Goal: Information Seeking & Learning: Learn about a topic

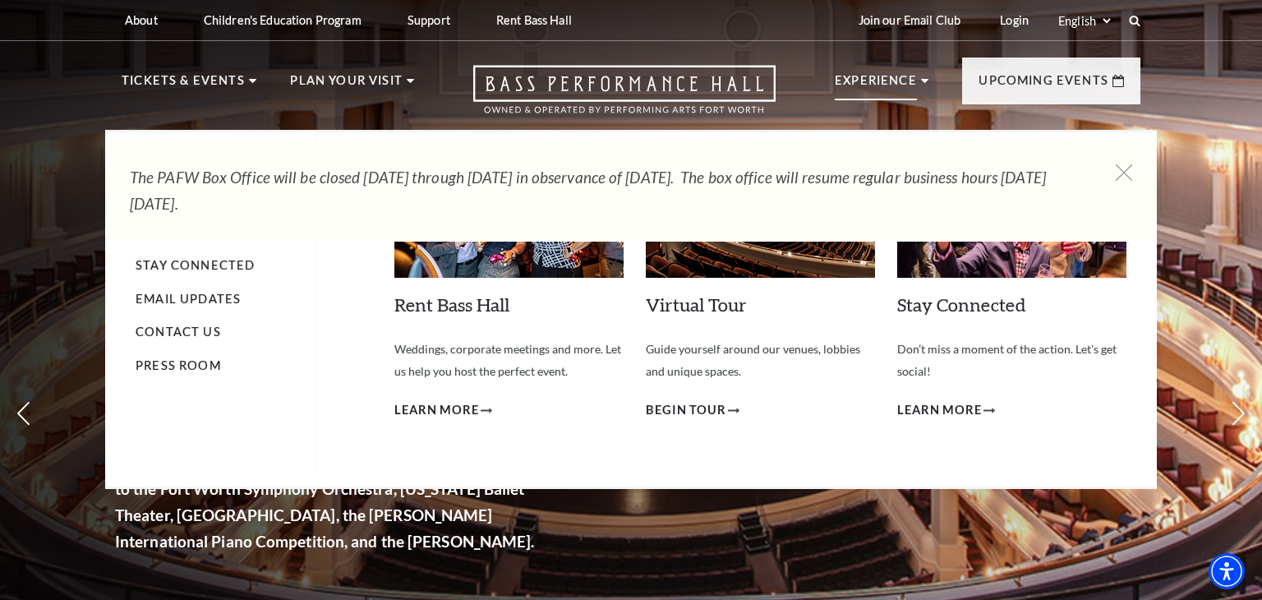
click at [924, 80] on use at bounding box center [924, 81] width 7 height 4
click at [900, 84] on p "Experience" at bounding box center [876, 86] width 82 height 30
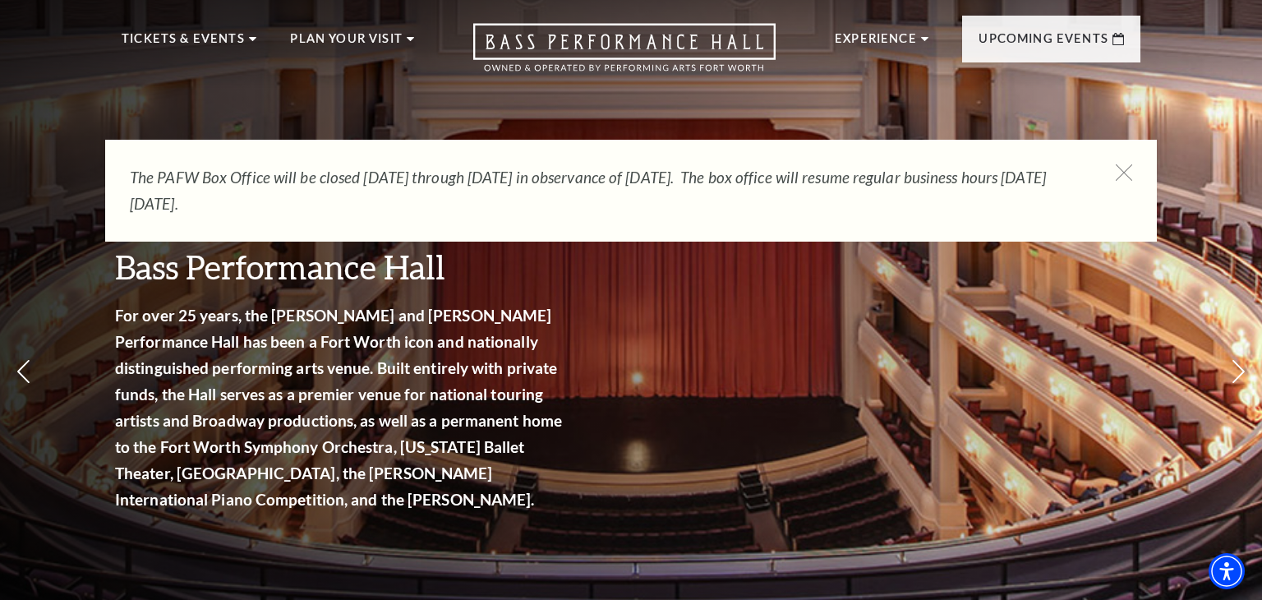
scroll to position [44, 0]
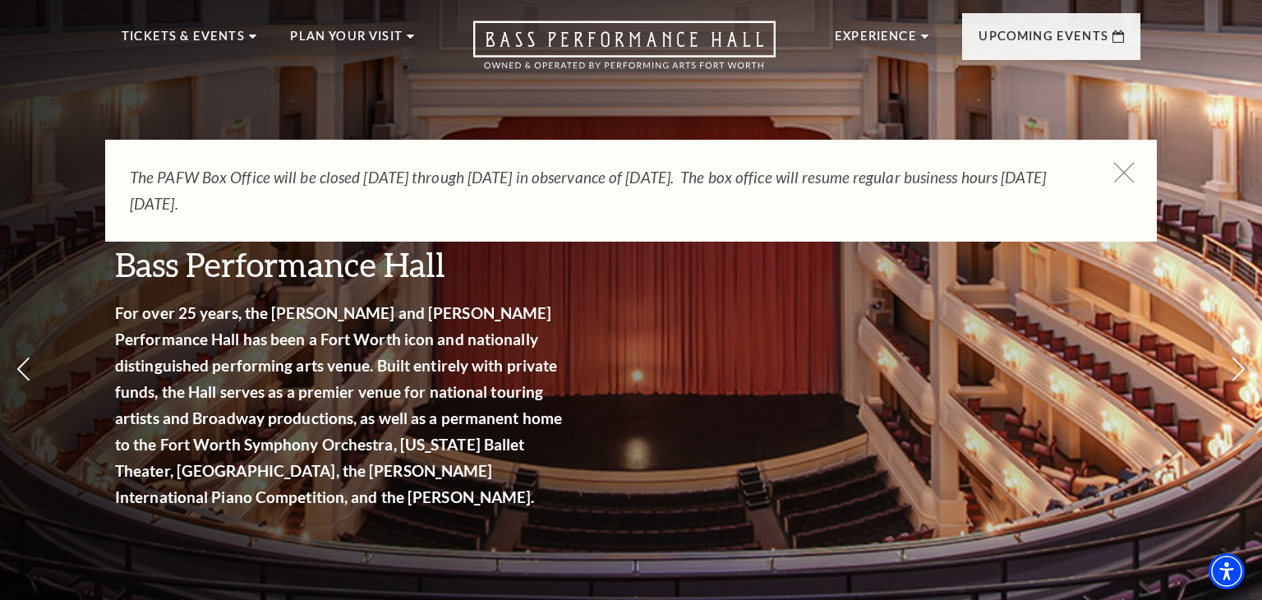
click at [1129, 176] on icon at bounding box center [1124, 173] width 21 height 21
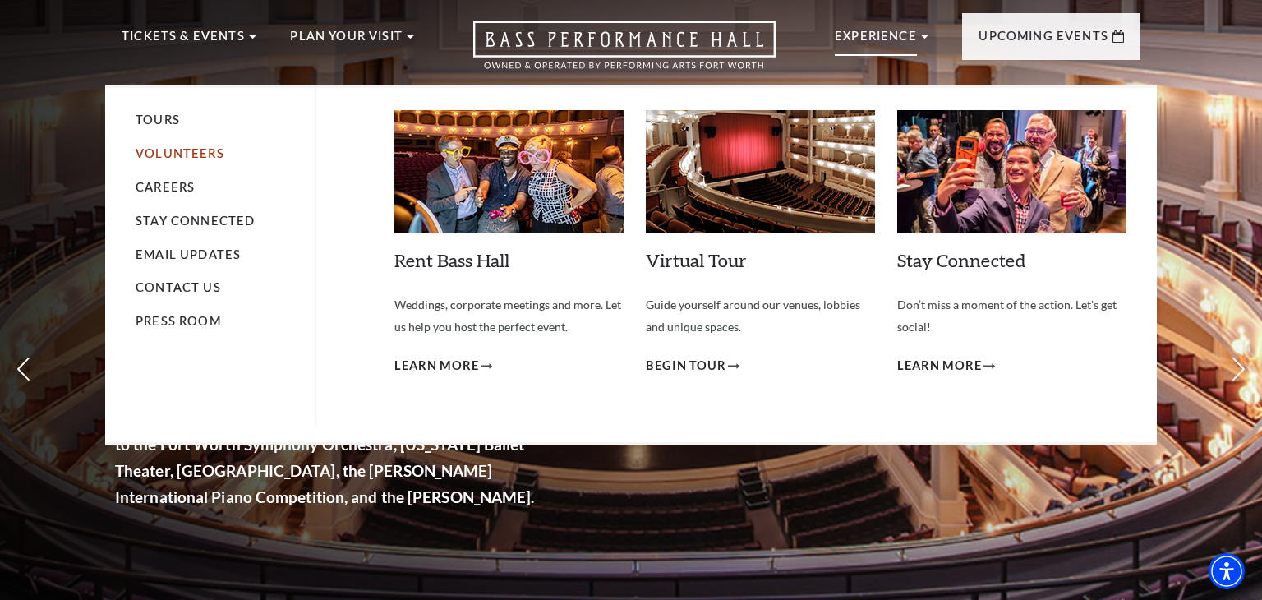
click at [178, 154] on link "Volunteers" at bounding box center [180, 153] width 89 height 14
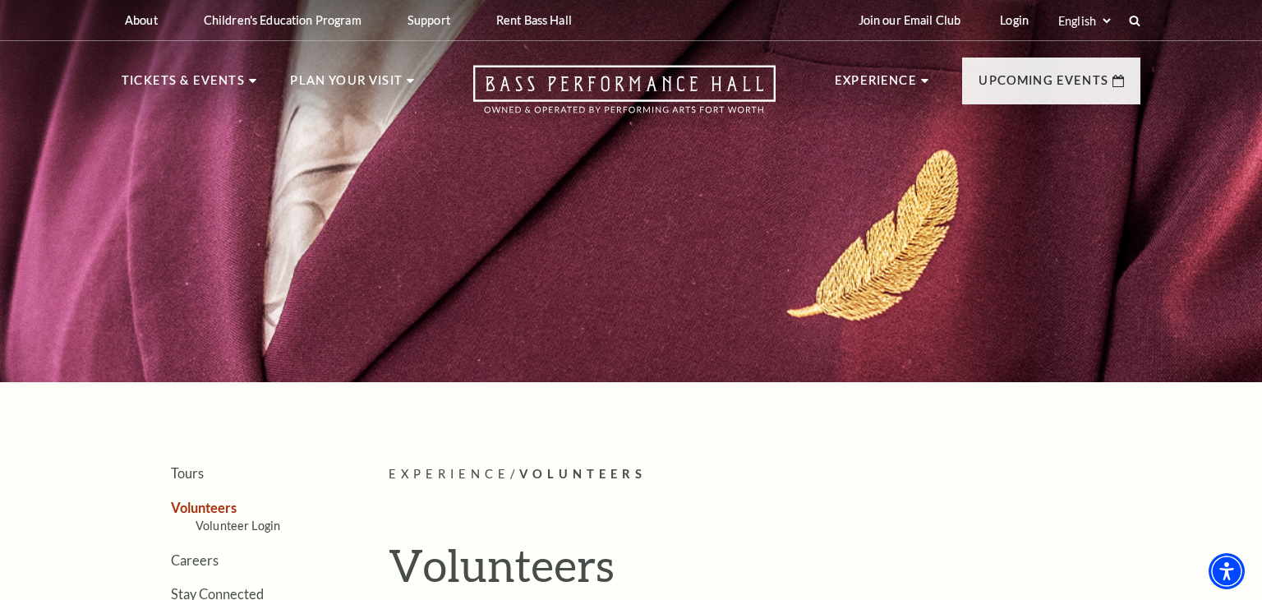
scroll to position [43, 0]
